Goal: Transaction & Acquisition: Purchase product/service

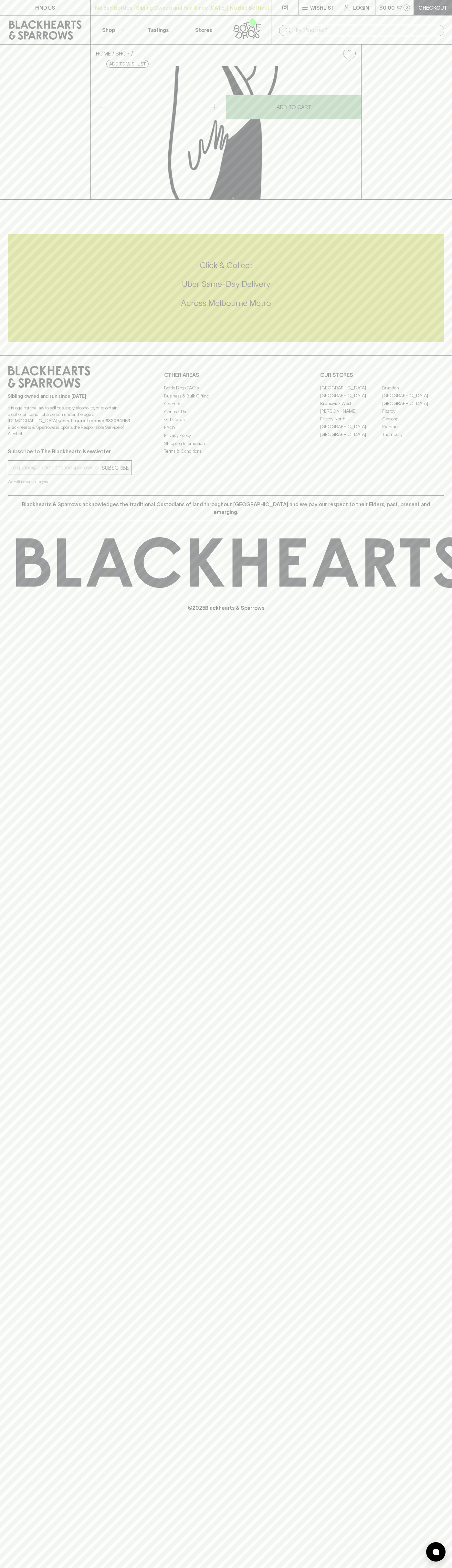
click at [409, 18] on div "​" at bounding box center [361, 30] width 181 height 29
click at [433, 1275] on div "FIND US | No Bad Bottles | Sibling Owned and Run Since 2006 | No Bad Bottles | …" at bounding box center [226, 784] width 452 height 1568
click at [55, 1567] on html "FIND US | No Bad Bottles | Sibling Owned and Run Since 2006 | No Bad Bottles | …" at bounding box center [226, 784] width 452 height 1568
click at [29, 1459] on div "FIND US | No Bad Bottles | Sibling Owned and Run Since 2006 | No Bad Bottles | …" at bounding box center [226, 784] width 452 height 1568
